Goal: Information Seeking & Learning: Learn about a topic

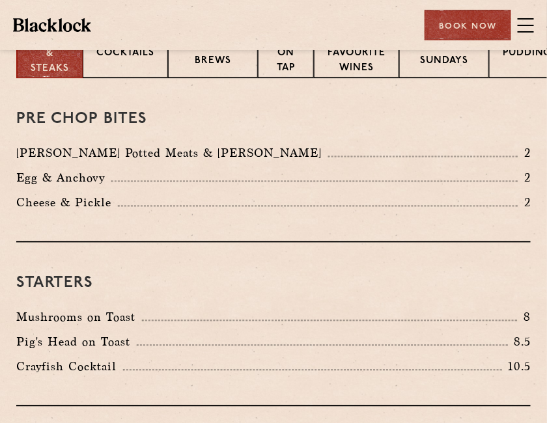
scroll to position [419, 0]
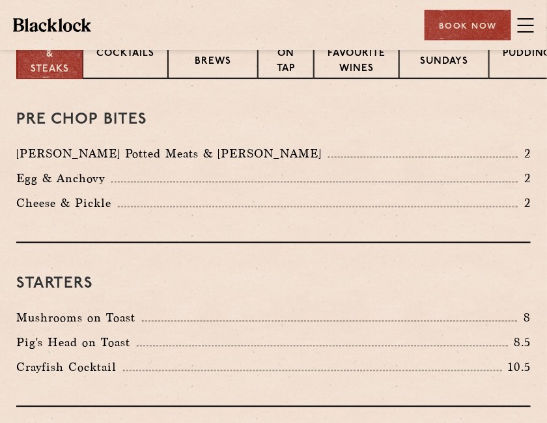
click at [185, 149] on p "[PERSON_NAME] Potted Meats & [PERSON_NAME]" at bounding box center [172, 154] width 312 height 18
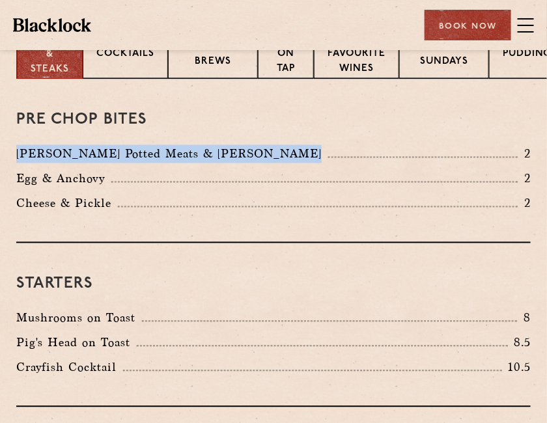
click at [99, 178] on p "Egg & Anchovy" at bounding box center [63, 179] width 95 height 18
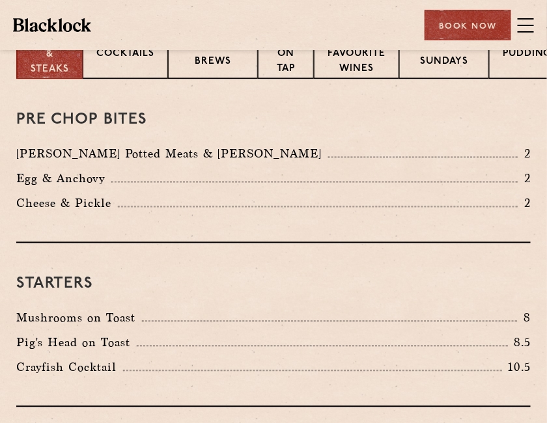
click at [99, 178] on p "Egg & Anchovy" at bounding box center [63, 179] width 95 height 18
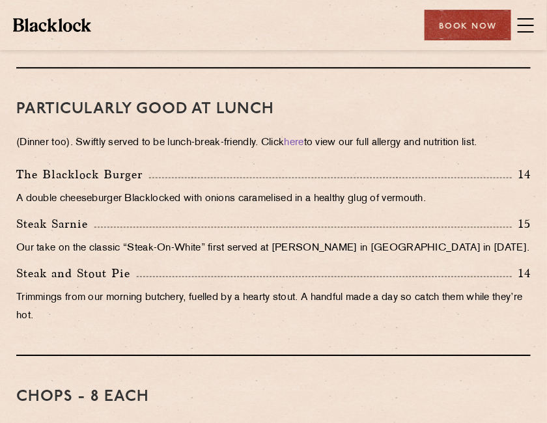
scroll to position [770, 0]
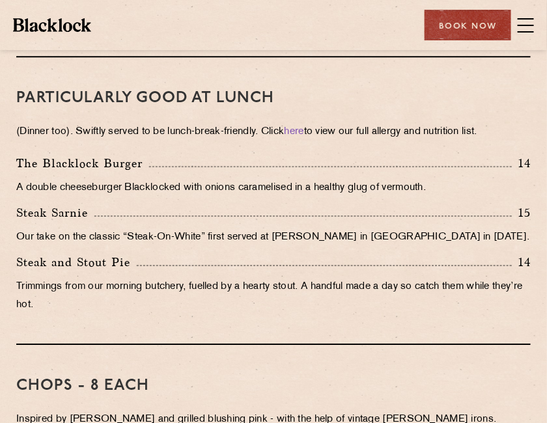
click at [52, 257] on p "Steak and Stout Pie" at bounding box center [76, 262] width 120 height 18
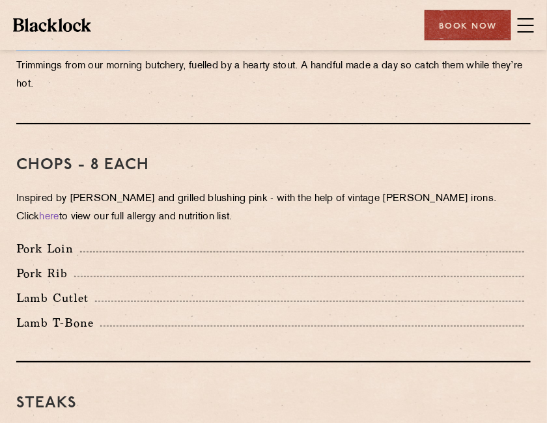
scroll to position [991, 0]
click at [52, 257] on div "Pork Loin" at bounding box center [274, 252] width 534 height 25
click at [49, 269] on p "Pork Rib" at bounding box center [45, 273] width 58 height 18
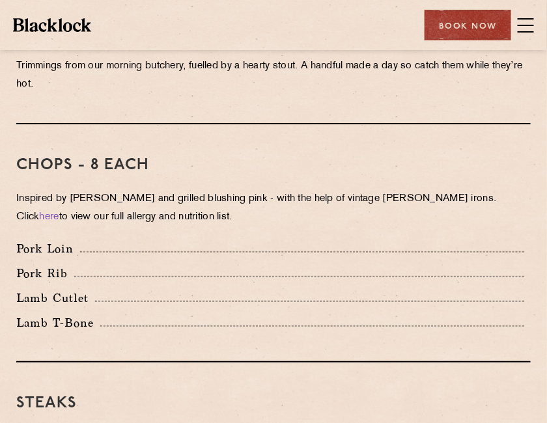
click at [49, 269] on p "Pork Rib" at bounding box center [45, 273] width 58 height 18
click at [42, 293] on p "Lamb Cutlet" at bounding box center [55, 298] width 79 height 18
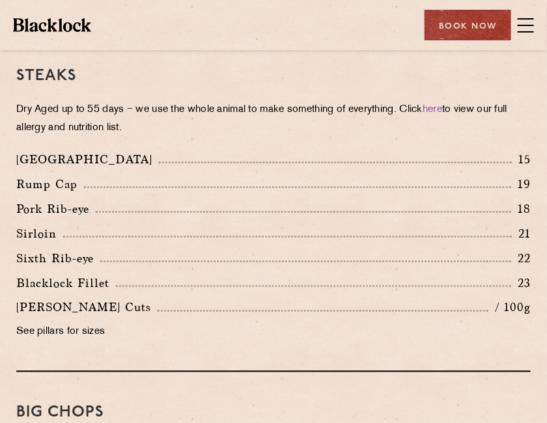
scroll to position [1319, 0]
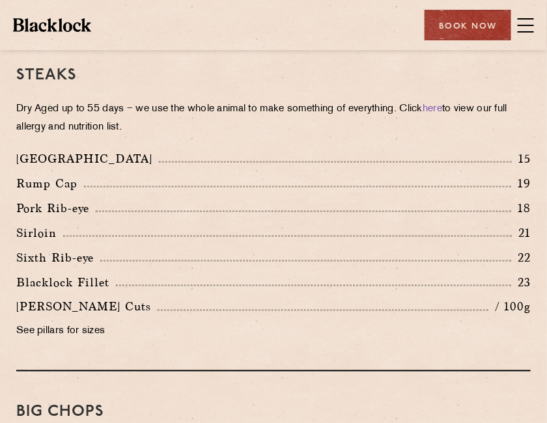
click at [40, 230] on p "Sirloin" at bounding box center [39, 233] width 47 height 18
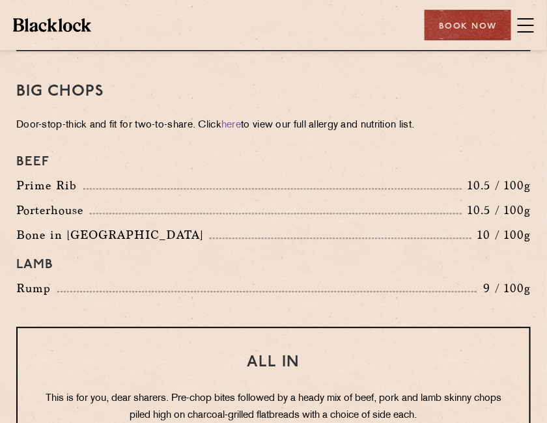
scroll to position [1646, 0]
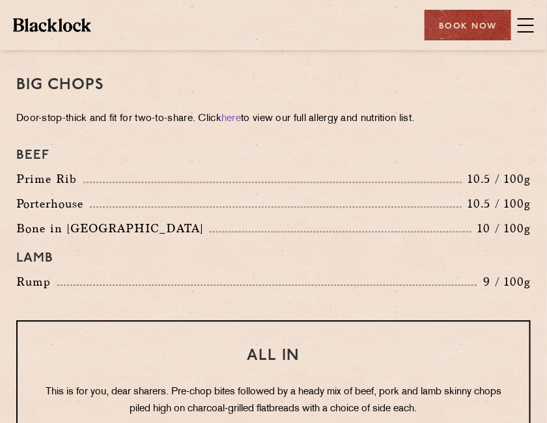
click at [55, 176] on p "Prime Rib" at bounding box center [49, 179] width 67 height 18
click at [44, 198] on p "Porterhouse" at bounding box center [53, 204] width 74 height 18
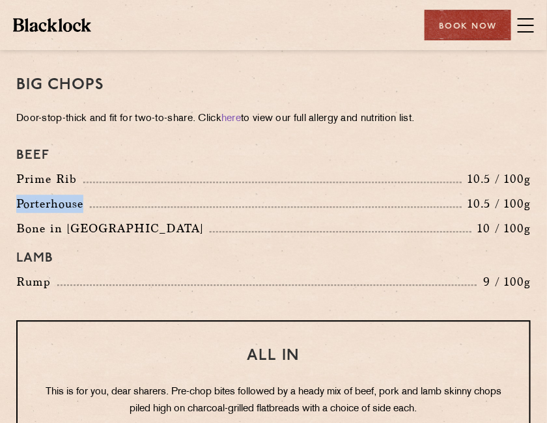
click at [44, 198] on p "Porterhouse" at bounding box center [53, 204] width 74 height 18
click at [35, 225] on p "Bone in [GEOGRAPHIC_DATA]" at bounding box center [112, 228] width 193 height 18
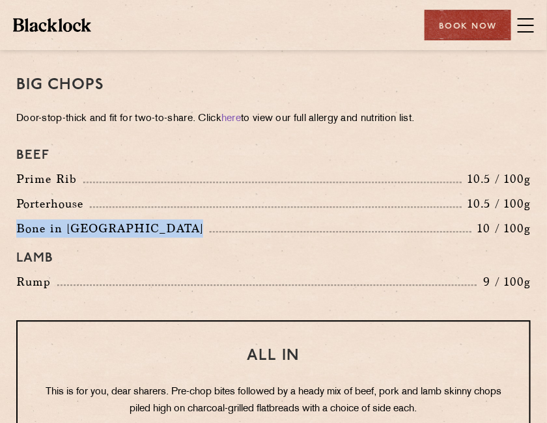
click at [24, 279] on p "Rump" at bounding box center [36, 282] width 41 height 18
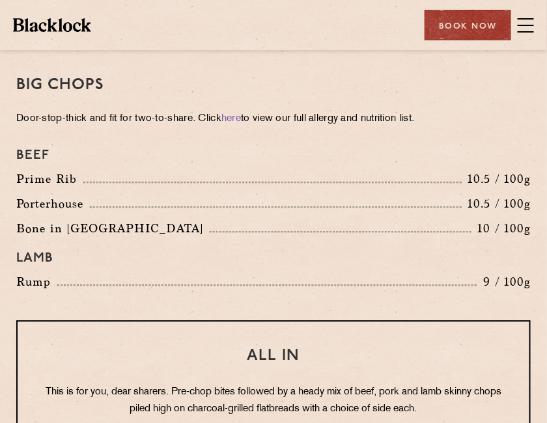
click at [24, 279] on p "Rump" at bounding box center [36, 282] width 41 height 18
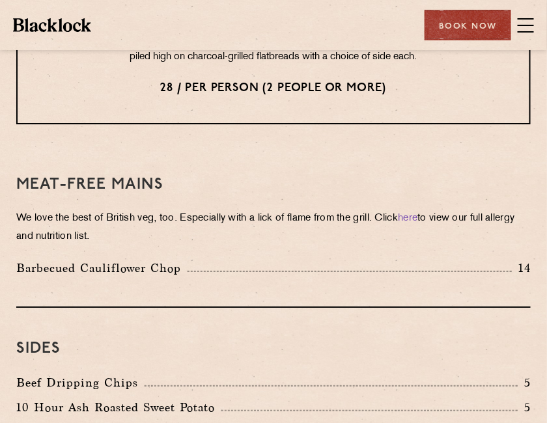
scroll to position [1999, 0]
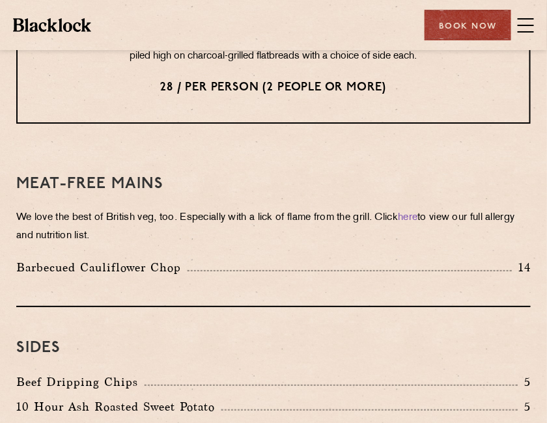
click at [76, 220] on p "We love the best of British veg, too. Especially with a lick of flame from the …" at bounding box center [273, 227] width 514 height 36
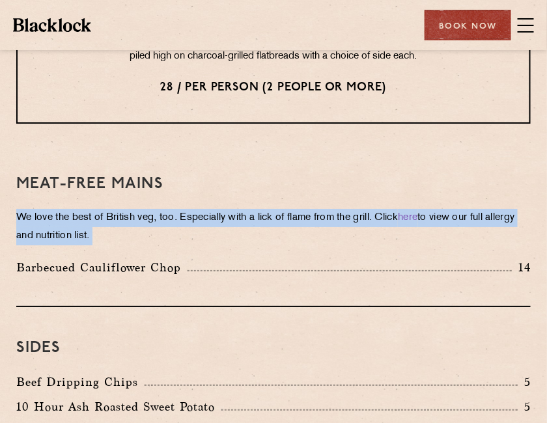
click at [76, 220] on p "We love the best of British veg, too. Especially with a lick of flame from the …" at bounding box center [273, 227] width 514 height 36
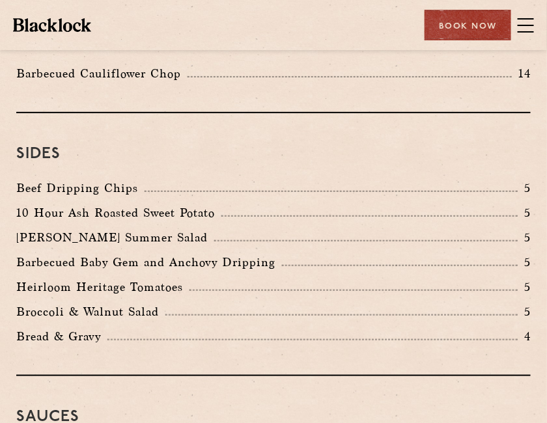
scroll to position [2194, 0]
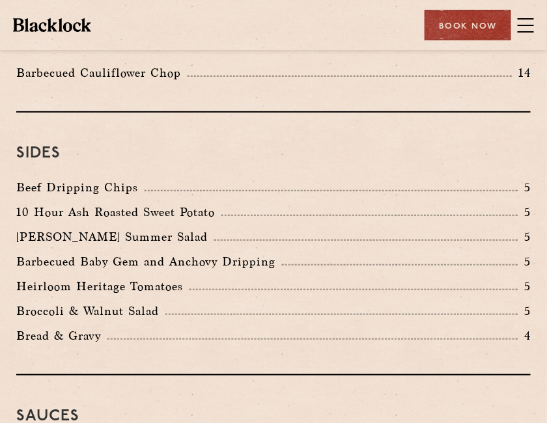
click at [78, 184] on p "Beef Dripping Chips" at bounding box center [80, 187] width 128 height 18
click at [81, 203] on p "10 Hour Ash Roasted Sweet Potato" at bounding box center [118, 212] width 205 height 18
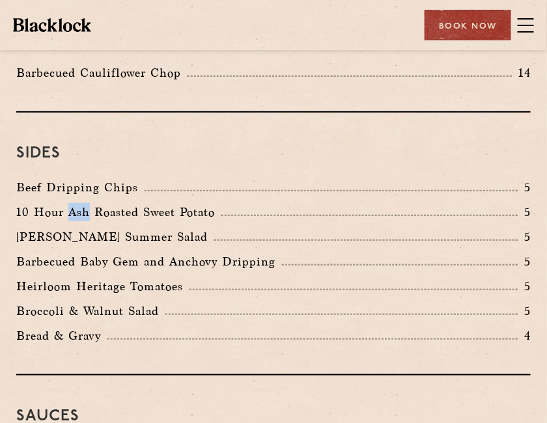
click at [81, 203] on p "10 Hour Ash Roasted Sweet Potato" at bounding box center [118, 212] width 205 height 18
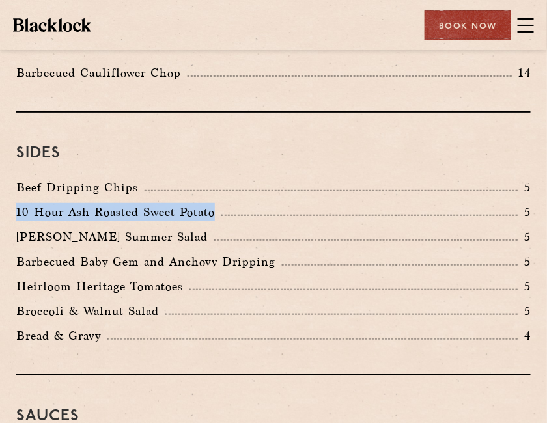
click at [85, 228] on p "[PERSON_NAME] Summer Salad" at bounding box center [115, 237] width 198 height 18
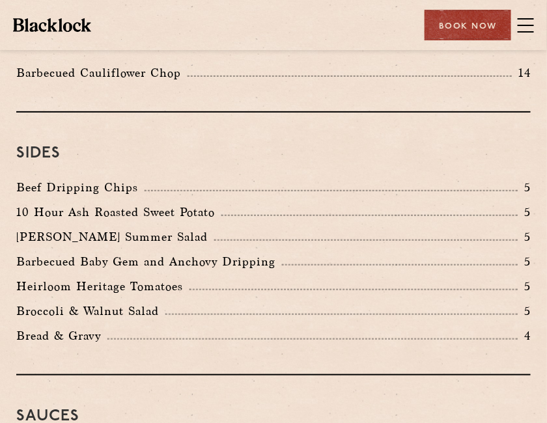
click at [85, 228] on p "[PERSON_NAME] Summer Salad" at bounding box center [115, 237] width 198 height 18
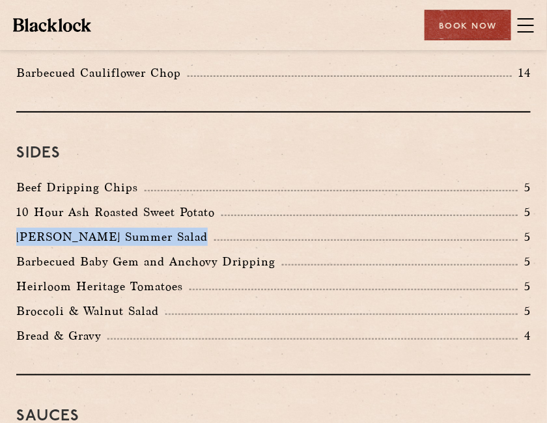
click at [92, 262] on p "Barbecued Baby Gem and Anchovy Dripping" at bounding box center [149, 262] width 266 height 18
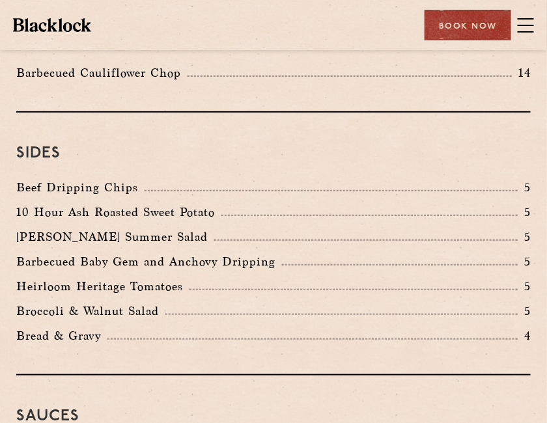
click at [92, 262] on p "Barbecued Baby Gem and Anchovy Dripping" at bounding box center [149, 262] width 266 height 18
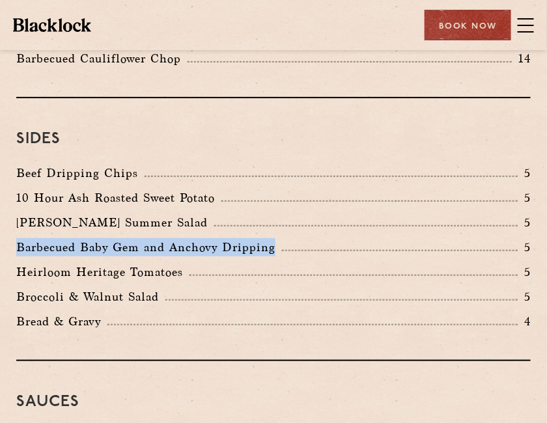
scroll to position [2208, 0]
click at [97, 293] on p "Broccoli & Walnut Salad" at bounding box center [90, 298] width 149 height 18
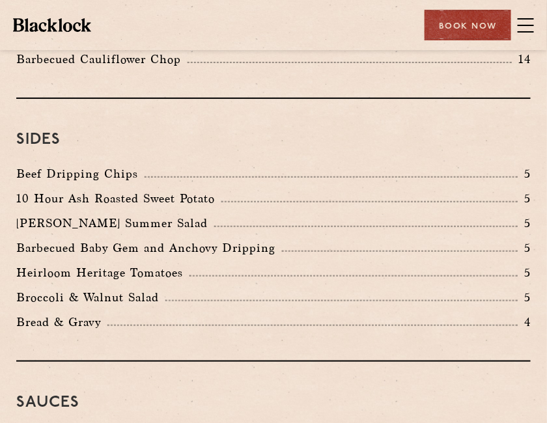
click at [97, 293] on p "Broccoli & Walnut Salad" at bounding box center [90, 298] width 149 height 18
click at [96, 318] on p "Bread & Gravy" at bounding box center [61, 322] width 91 height 18
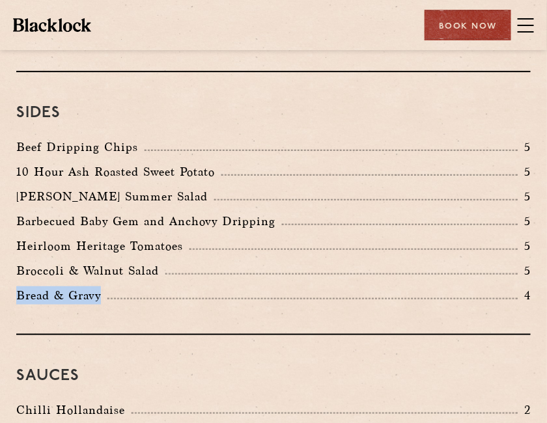
click at [96, 318] on div "Sides Beef Dripping Chips 5 10 Hour Ash Roasted Sweet Potato 5 [PERSON_NAME] Su…" at bounding box center [273, 203] width 514 height 263
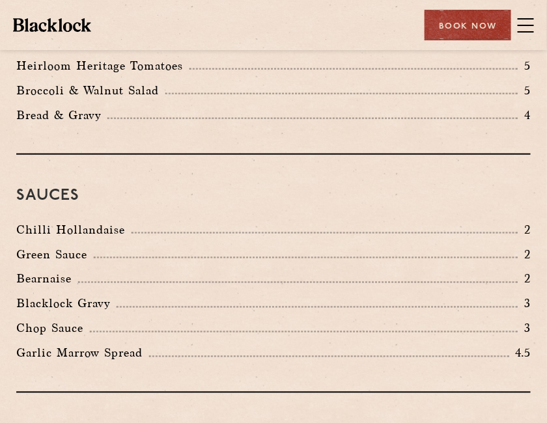
scroll to position [2421, 0]
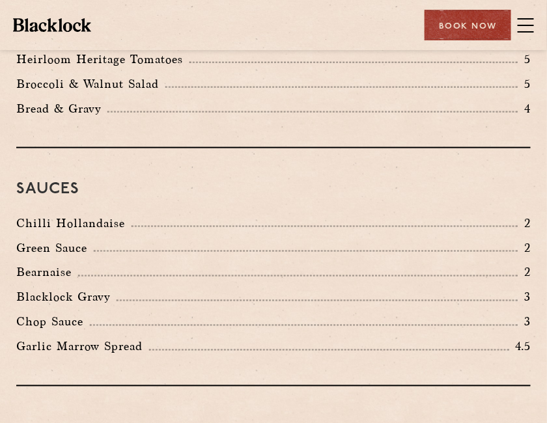
click at [86, 218] on p "Chilli Hollandaise" at bounding box center [73, 223] width 115 height 18
click at [69, 249] on p "Green Sauce" at bounding box center [54, 248] width 77 height 18
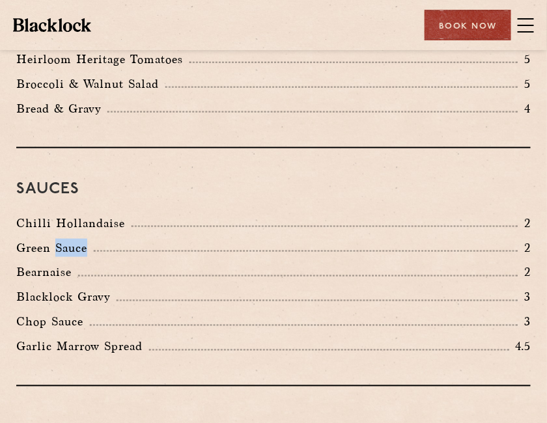
click at [69, 249] on p "Green Sauce" at bounding box center [54, 248] width 77 height 18
click at [51, 272] on p "Bearnaise" at bounding box center [47, 273] width 62 height 18
click at [52, 294] on p "Blacklock Gravy" at bounding box center [66, 298] width 100 height 18
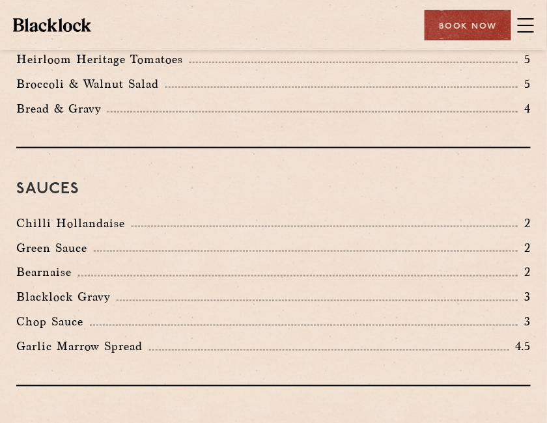
click at [52, 294] on p "Blacklock Gravy" at bounding box center [66, 298] width 100 height 18
click at [53, 341] on p "Garlic Marrow Spread" at bounding box center [82, 347] width 133 height 18
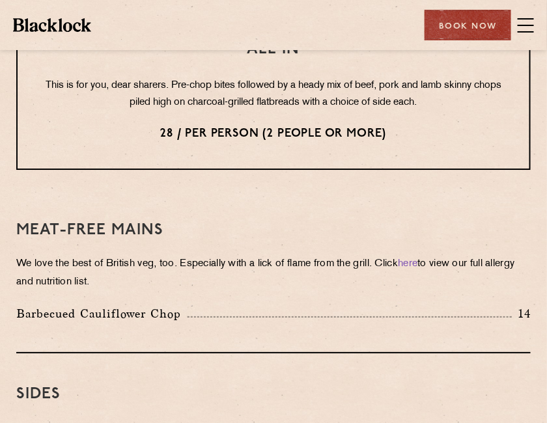
scroll to position [1949, 0]
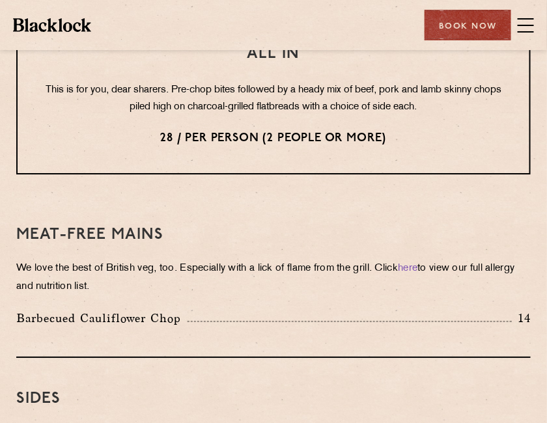
click at [79, 263] on p "We love the best of British veg, too. Especially with a lick of flame from the …" at bounding box center [273, 278] width 514 height 36
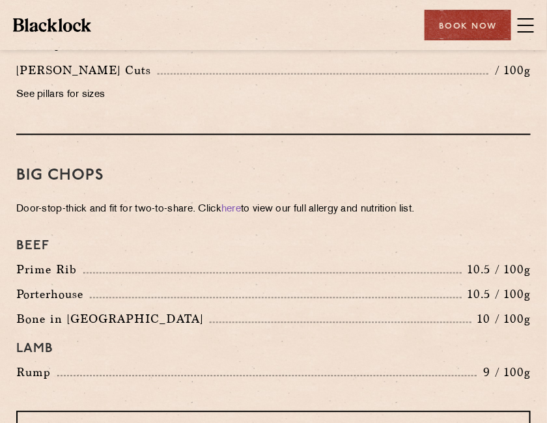
scroll to position [1559, 0]
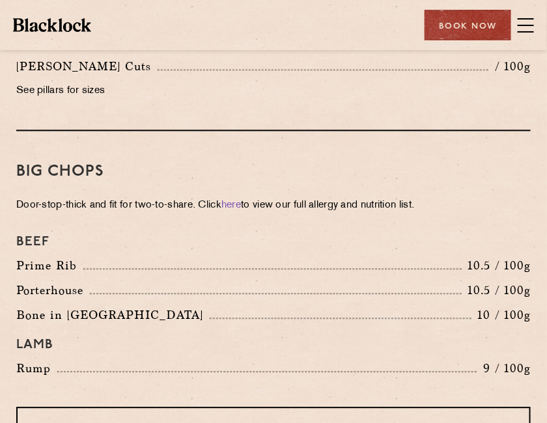
click at [72, 262] on p "Prime Rib" at bounding box center [49, 266] width 67 height 18
click at [70, 287] on p "Porterhouse" at bounding box center [53, 291] width 74 height 18
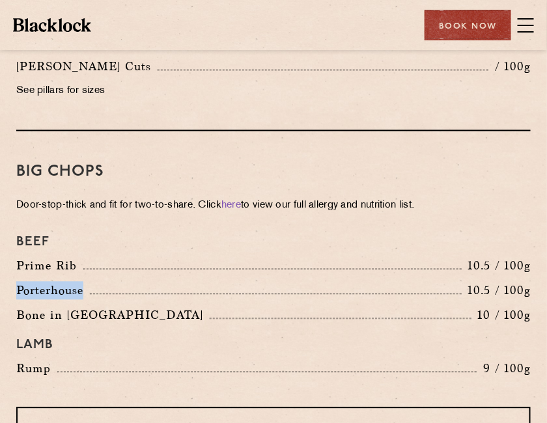
click at [70, 287] on p "Porterhouse" at bounding box center [53, 291] width 74 height 18
click at [72, 307] on p "Bone in [GEOGRAPHIC_DATA]" at bounding box center [112, 316] width 193 height 18
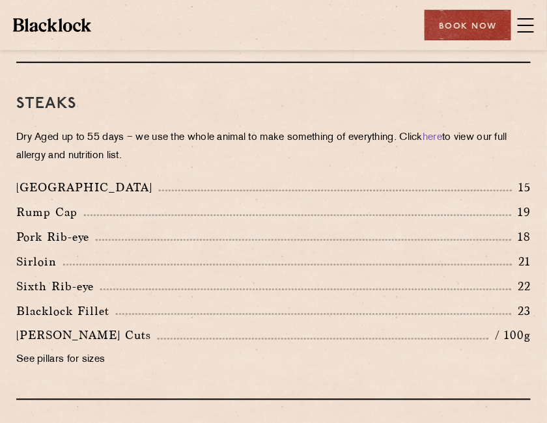
scroll to position [1282, 0]
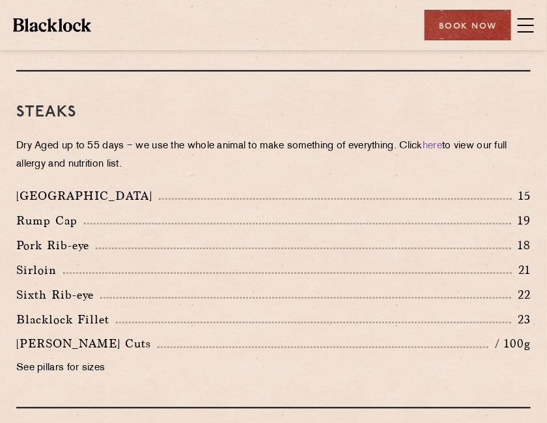
click at [70, 294] on p "Sixth Rib-eye" at bounding box center [58, 295] width 84 height 18
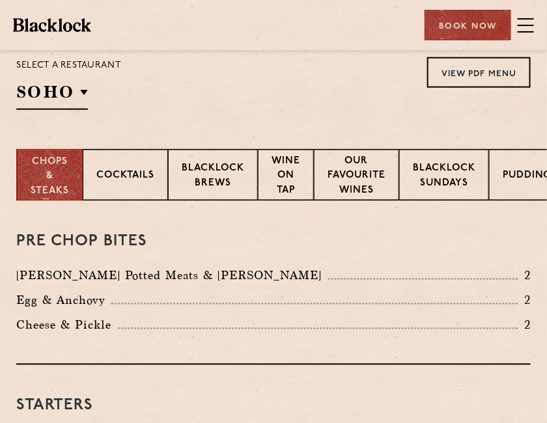
scroll to position [296, 0]
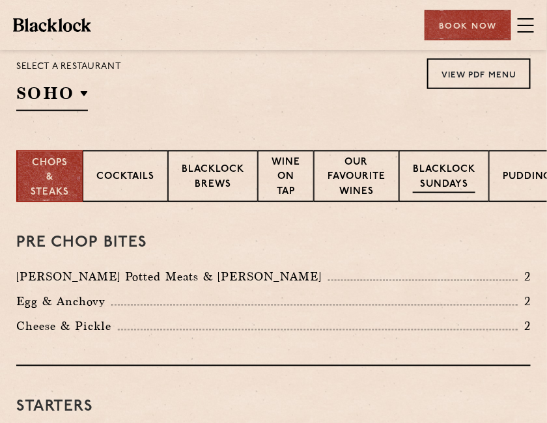
click at [413, 180] on p "Blacklock Sundays" at bounding box center [444, 178] width 63 height 31
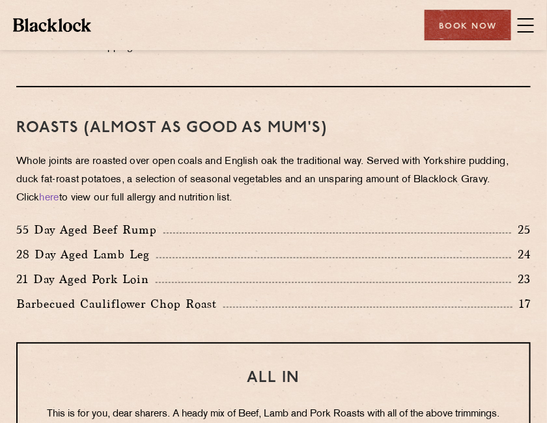
scroll to position [886, 0]
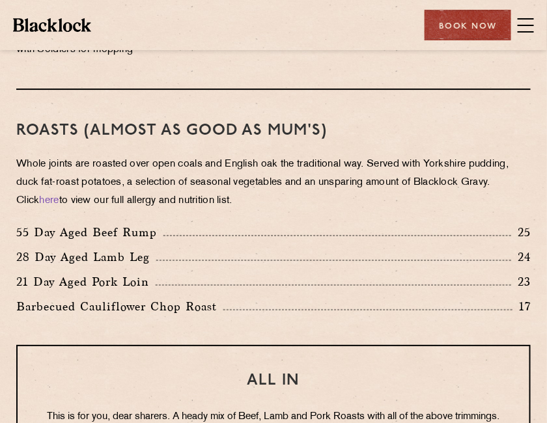
click at [120, 230] on p "55 Day Aged Beef Rump" at bounding box center [89, 232] width 147 height 18
click at [116, 259] on p "28 Day Aged Lamb Leg" at bounding box center [86, 257] width 140 height 18
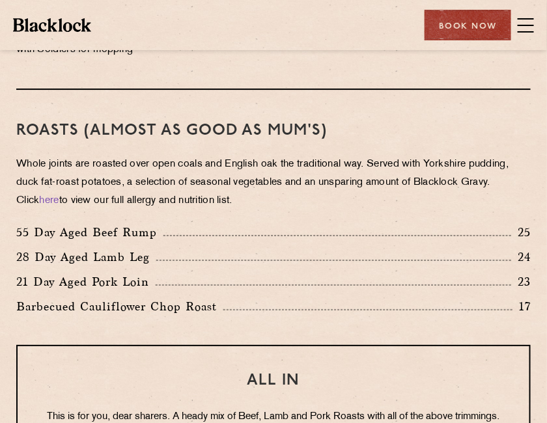
click at [116, 259] on p "28 Day Aged Lamb Leg" at bounding box center [86, 257] width 140 height 18
click at [113, 277] on p "21 Day Aged Pork Loin" at bounding box center [85, 282] width 139 height 18
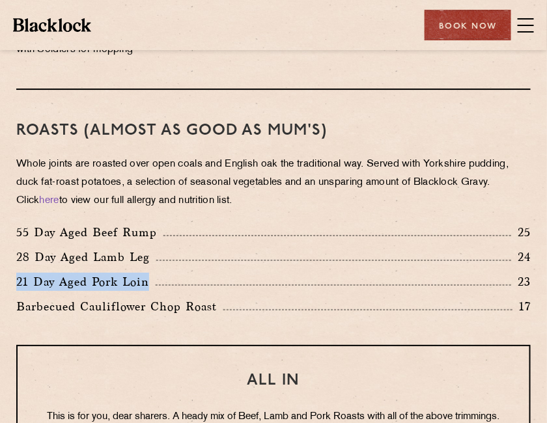
click at [117, 300] on p "Barbecued Cauliflower Chop Roast" at bounding box center [119, 307] width 207 height 18
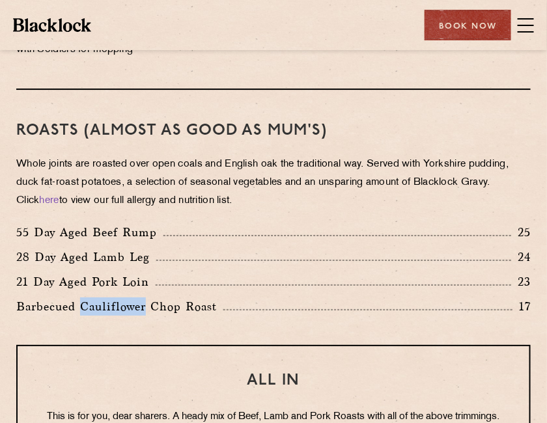
click at [117, 300] on p "Barbecued Cauliflower Chop Roast" at bounding box center [119, 307] width 207 height 18
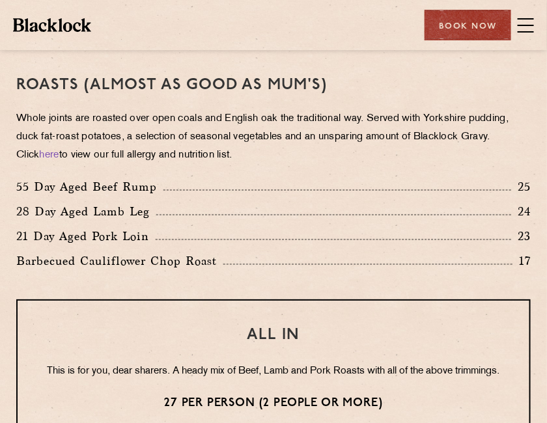
scroll to position [931, 0]
click at [113, 190] on p "55 Day Aged Beef Rump" at bounding box center [89, 187] width 147 height 18
click at [111, 215] on p "28 Day Aged Lamb Leg" at bounding box center [86, 212] width 140 height 18
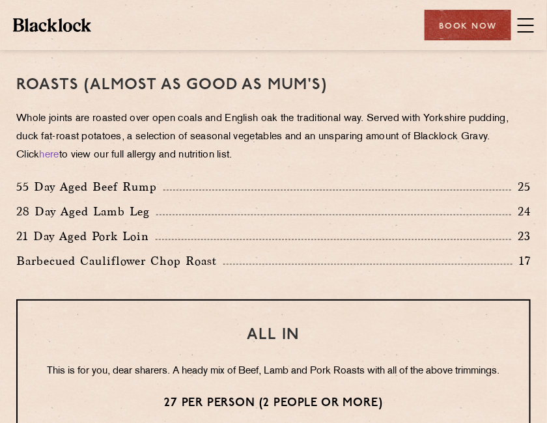
click at [111, 215] on p "28 Day Aged Lamb Leg" at bounding box center [86, 212] width 140 height 18
click at [111, 231] on p "21 Day Aged Pork Loin" at bounding box center [85, 236] width 139 height 18
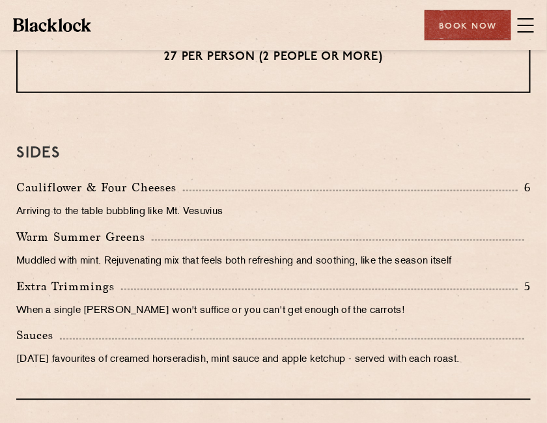
scroll to position [1022, 0]
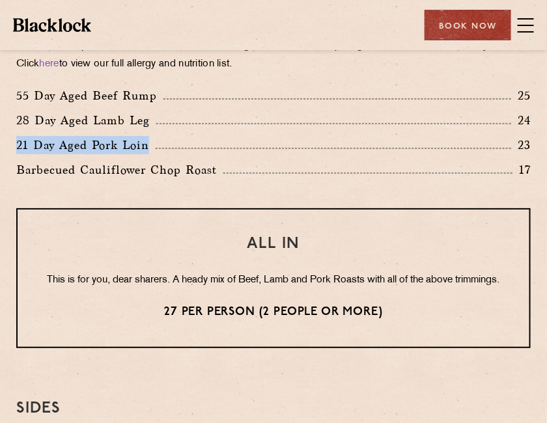
click at [115, 198] on div "Roasts (Almost as good as Mum's) Whole joints are roasted over open coals and E…" at bounding box center [273, 80] width 514 height 255
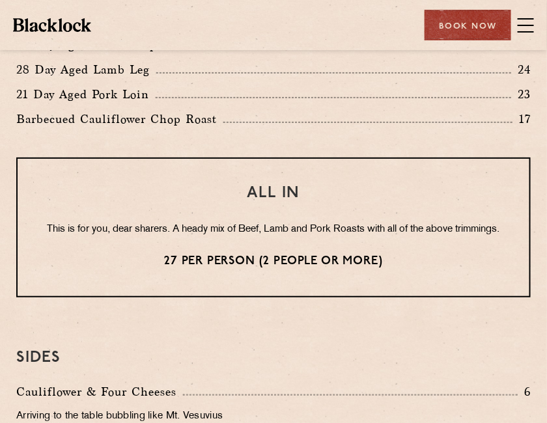
scroll to position [1075, 0]
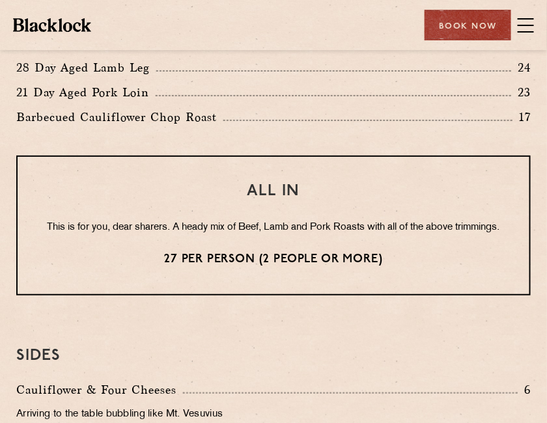
click at [152, 225] on p "This is for you, dear sharers. A heady mix of Beef, Lamb and Pork Roasts with a…" at bounding box center [274, 227] width 460 height 17
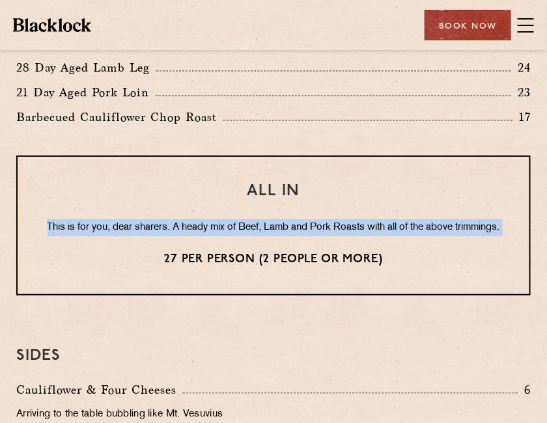
click at [152, 225] on p "This is for you, dear sharers. A heady mix of Beef, Lamb and Pork Roasts with a…" at bounding box center [274, 227] width 460 height 17
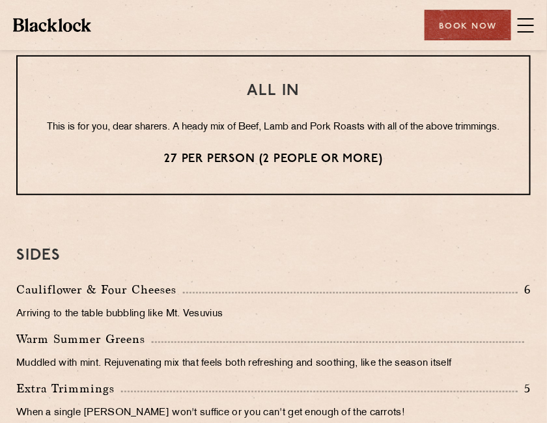
scroll to position [1176, 0]
